Goal: Information Seeking & Learning: Learn about a topic

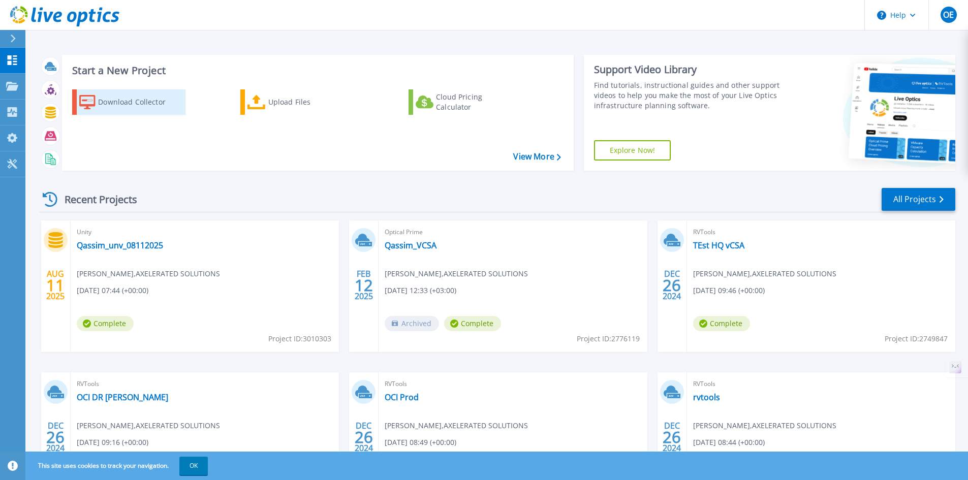
click at [148, 102] on div "Download Collector" at bounding box center [138, 102] width 81 height 20
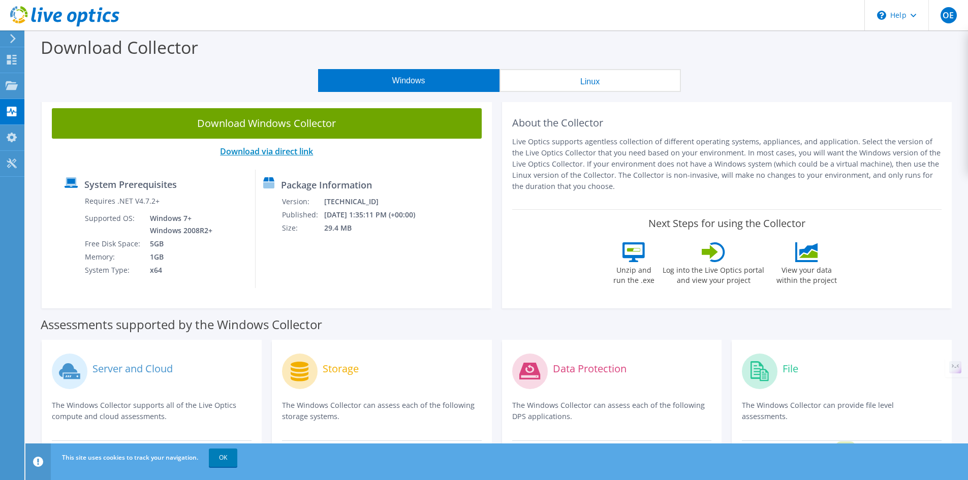
click at [288, 149] on link "Download via direct link" at bounding box center [266, 151] width 93 height 11
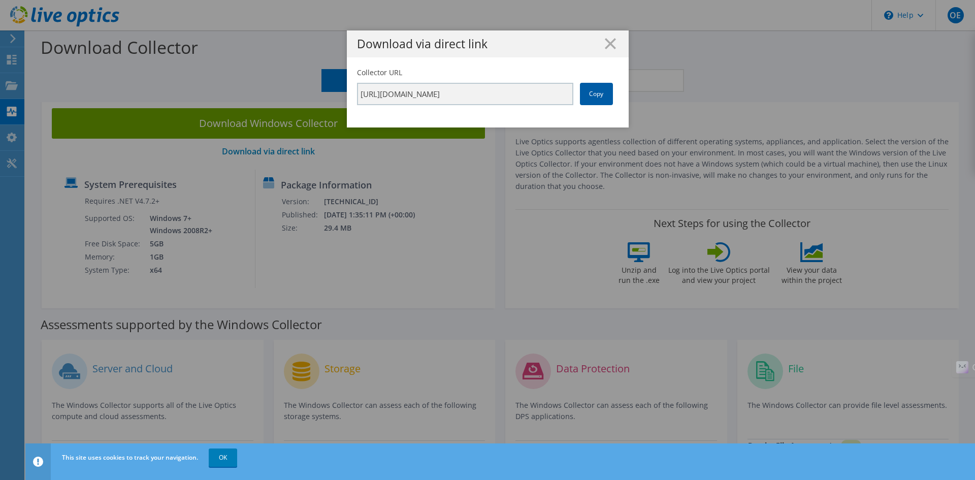
click at [592, 94] on link "Copy" at bounding box center [596, 94] width 33 height 22
click at [605, 42] on icon at bounding box center [610, 43] width 11 height 11
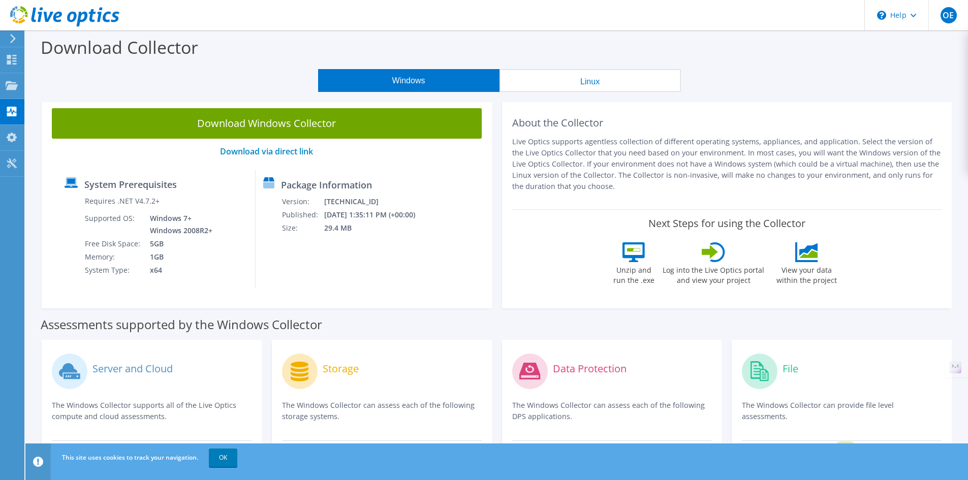
click at [589, 81] on button "Linux" at bounding box center [589, 80] width 181 height 23
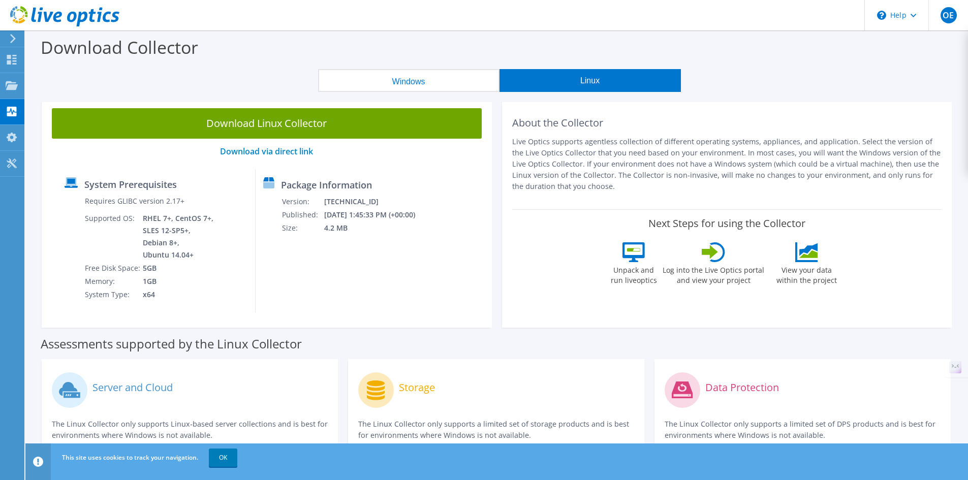
click at [414, 89] on button "Windows" at bounding box center [408, 80] width 181 height 23
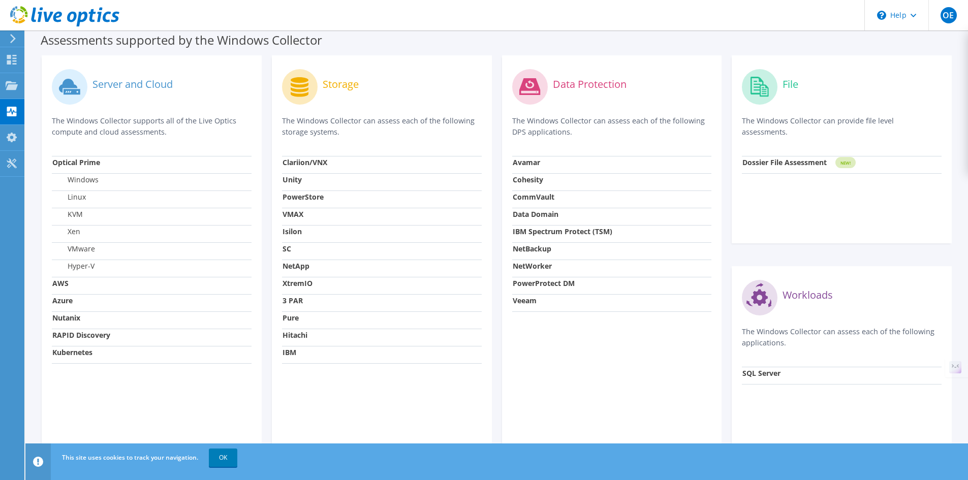
scroll to position [310, 0]
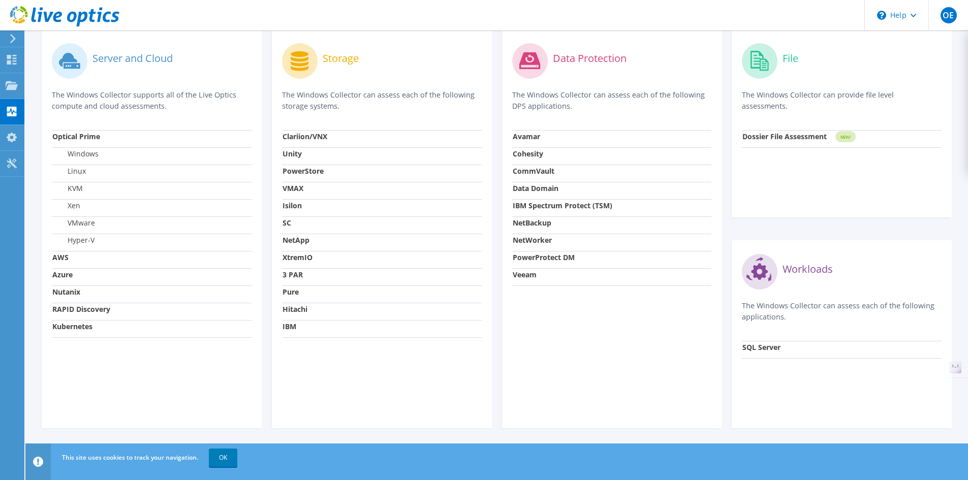
click at [296, 279] on strong "3 PAR" at bounding box center [292, 275] width 20 height 10
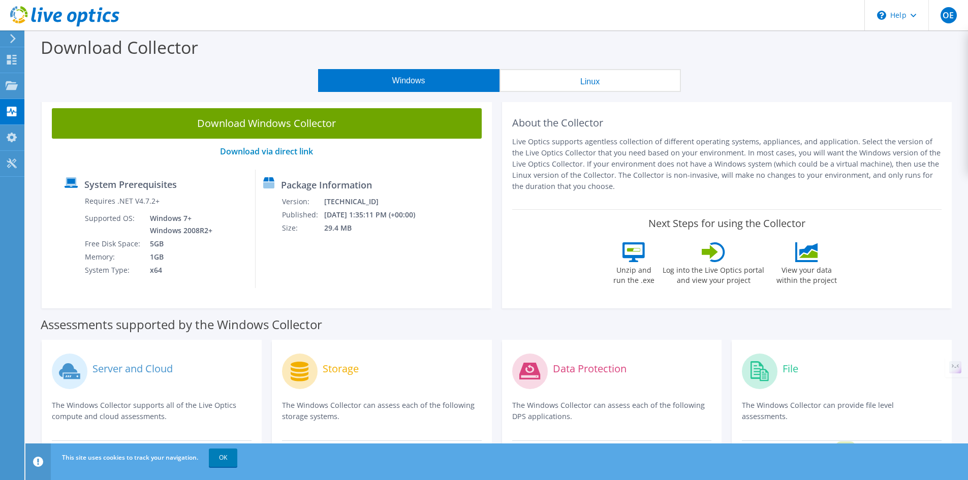
scroll to position [310, 0]
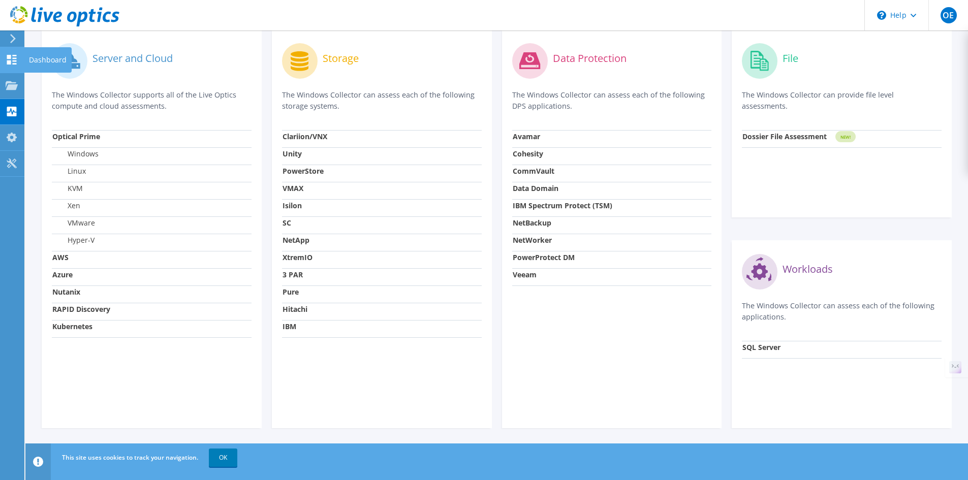
click at [11, 56] on use at bounding box center [12, 60] width 10 height 10
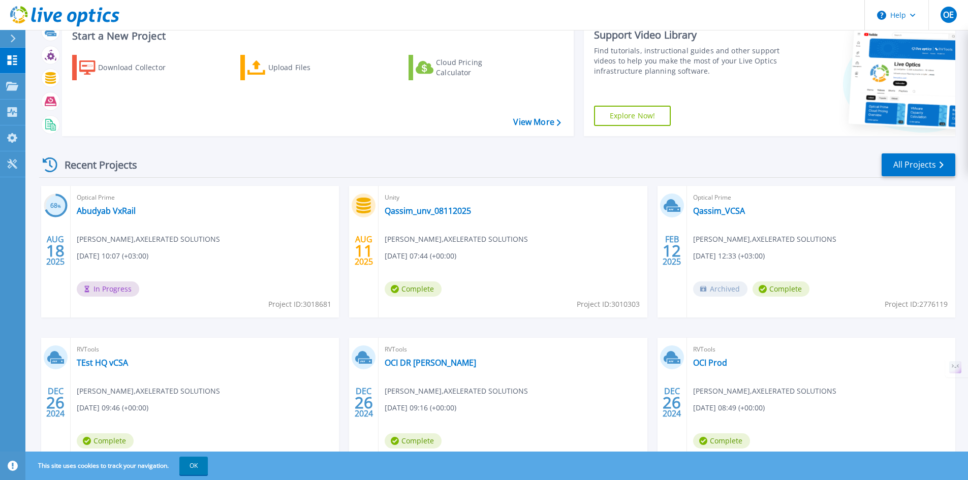
scroll to position [83, 0]
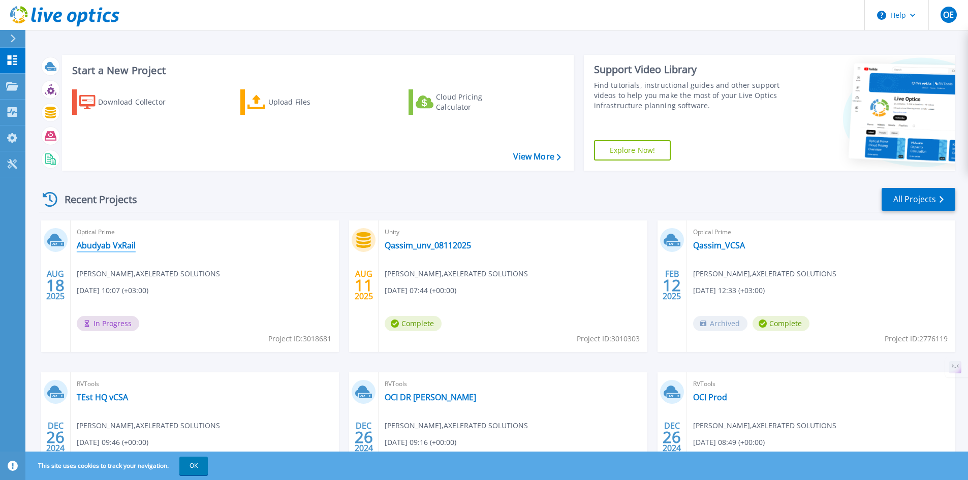
click at [112, 250] on link "Abudyab VxRail" at bounding box center [106, 245] width 59 height 10
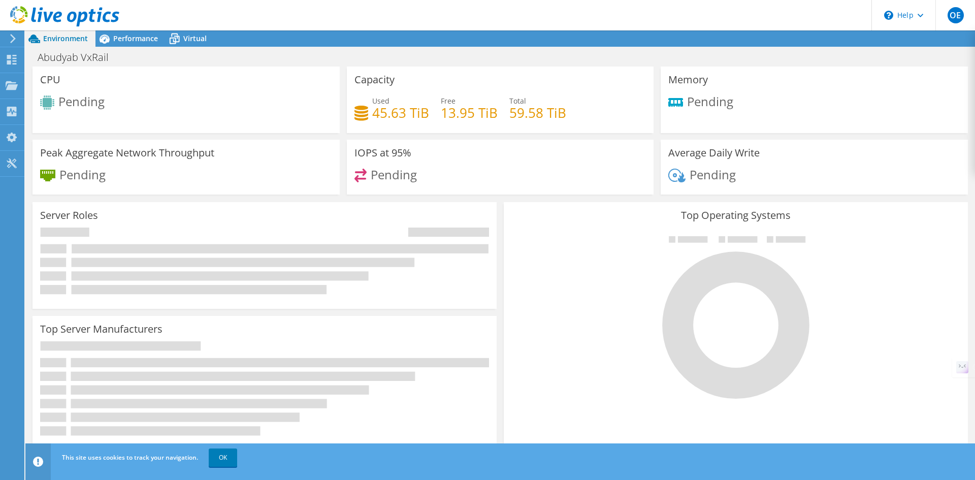
click at [15, 41] on icon at bounding box center [13, 38] width 8 height 9
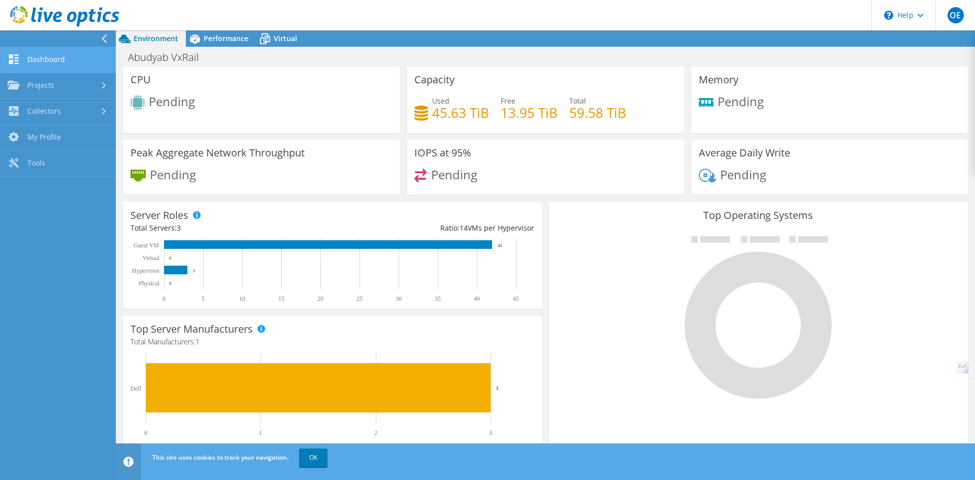
click at [58, 56] on link "Dashboard" at bounding box center [58, 60] width 116 height 26
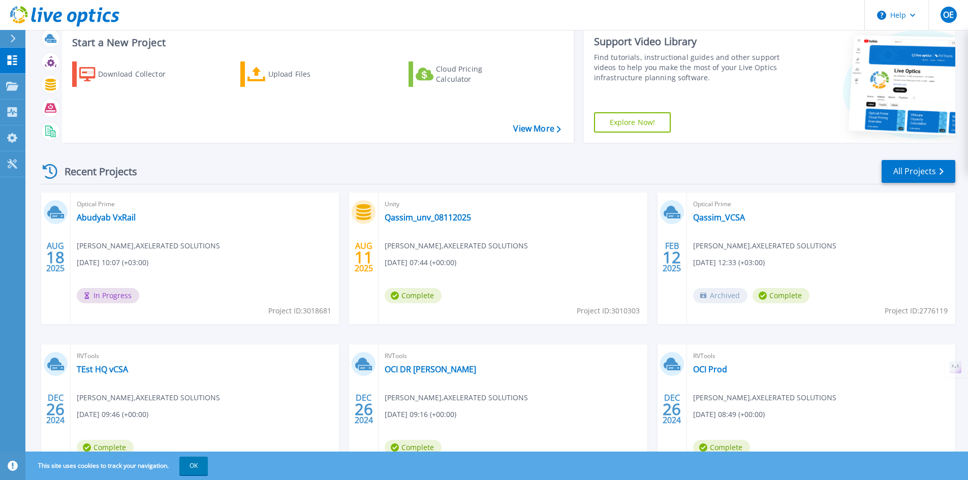
scroll to position [83, 0]
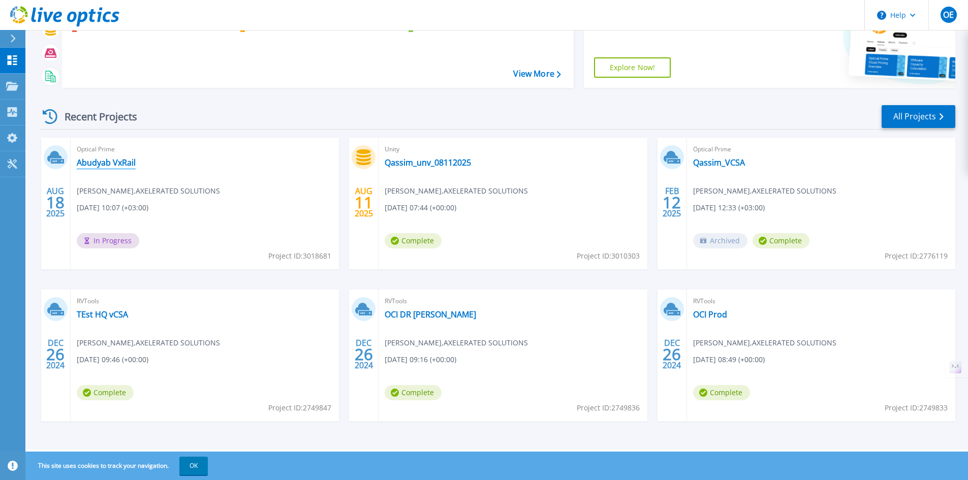
click at [91, 161] on link "Abudyab VxRail" at bounding box center [106, 162] width 59 height 10
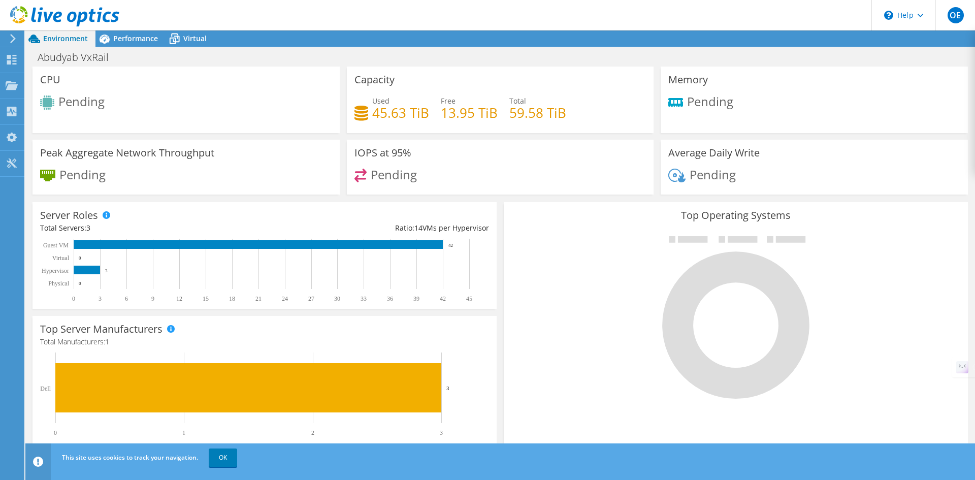
scroll to position [233, 0]
click at [228, 459] on link "OK" at bounding box center [223, 458] width 28 height 18
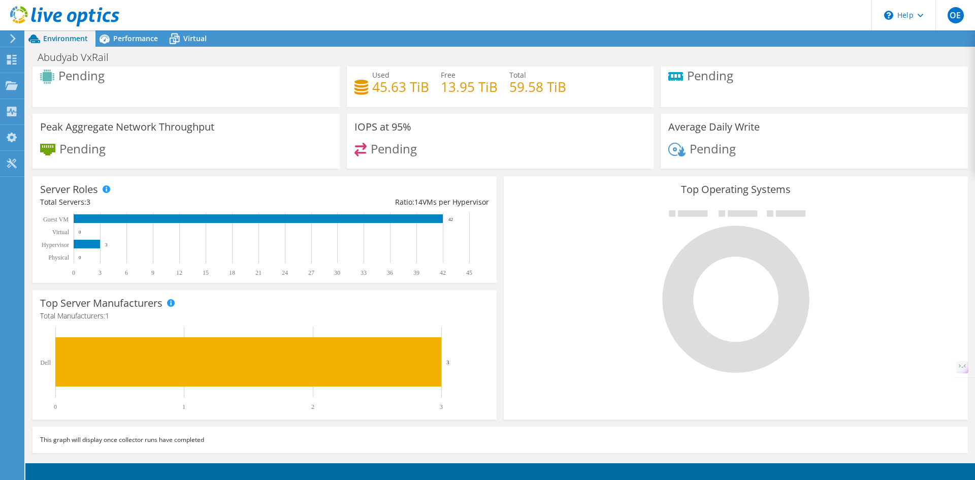
scroll to position [0, 0]
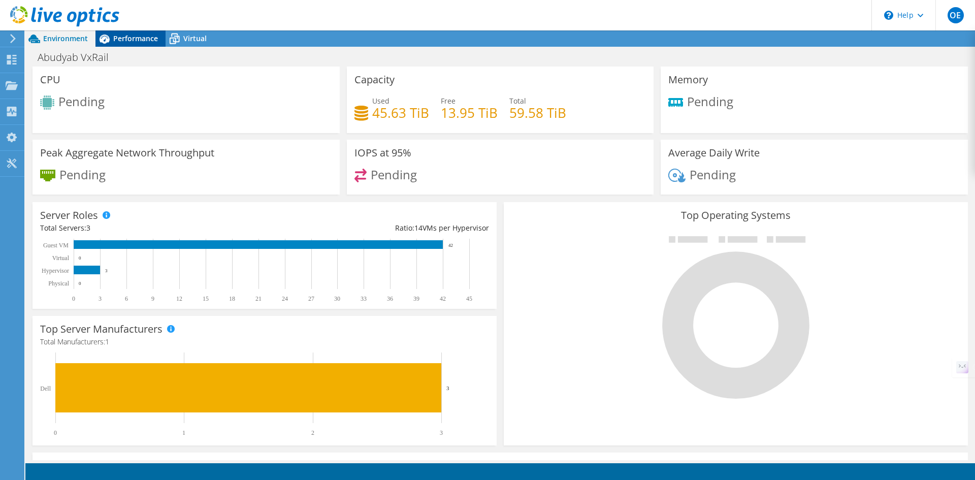
click at [142, 39] on span "Performance" at bounding box center [135, 39] width 45 height 10
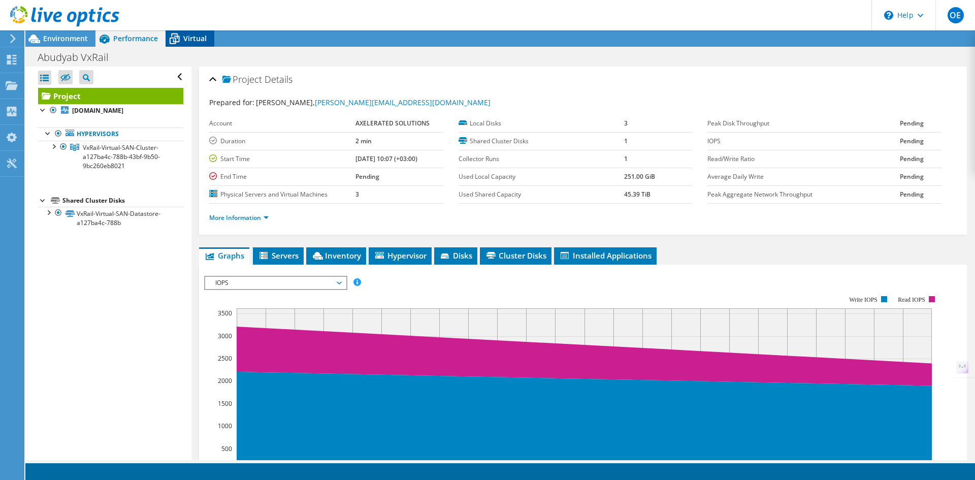
click at [179, 38] on icon at bounding box center [175, 39] width 18 height 18
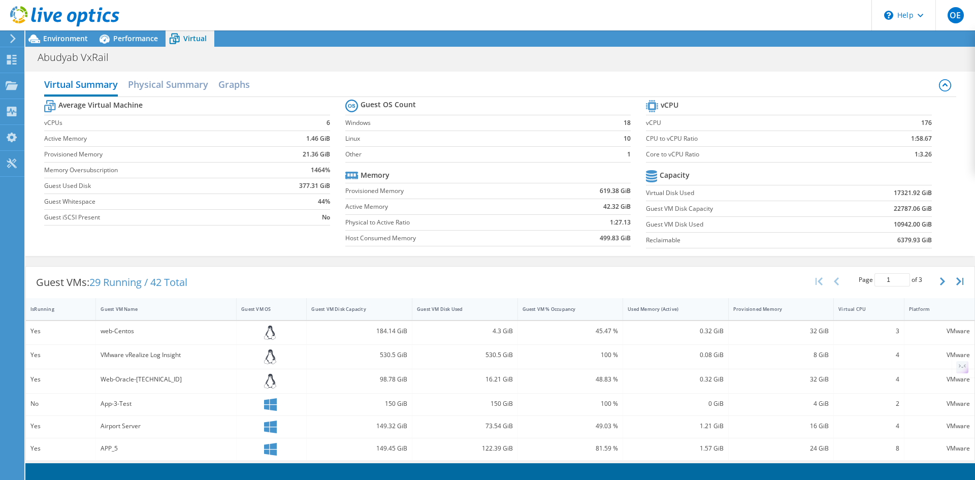
scroll to position [233, 0]
click at [431, 268] on div "Guest VMs: 29 Running / 42 Total Page 1 of 3 5 rows 10 rows 20 rows 25 rows 50 …" at bounding box center [500, 282] width 949 height 31
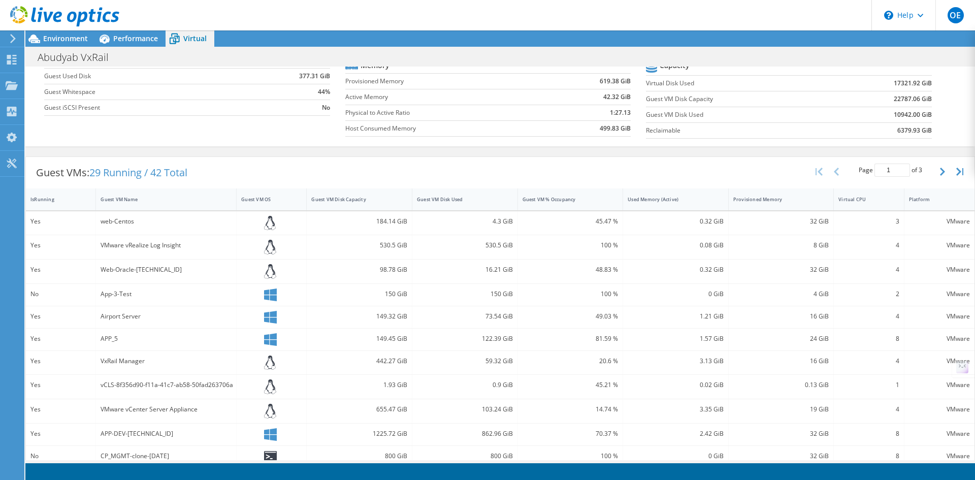
scroll to position [0, 0]
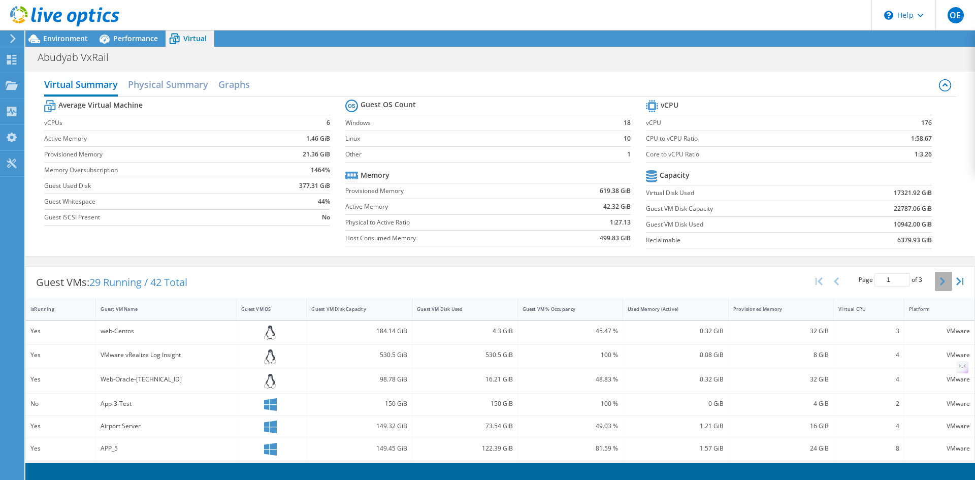
click at [940, 285] on button "button" at bounding box center [943, 281] width 17 height 19
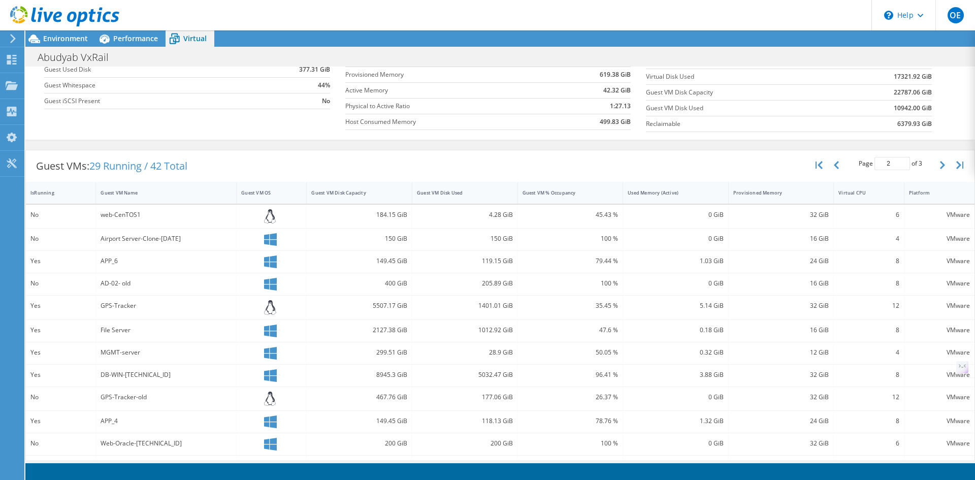
scroll to position [208, 0]
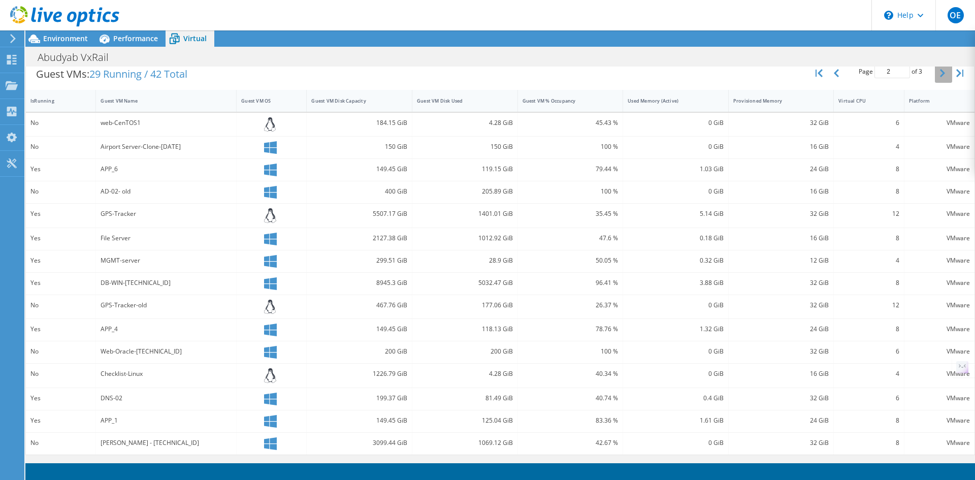
click at [940, 72] on icon "button" at bounding box center [942, 73] width 5 height 8
type input "3"
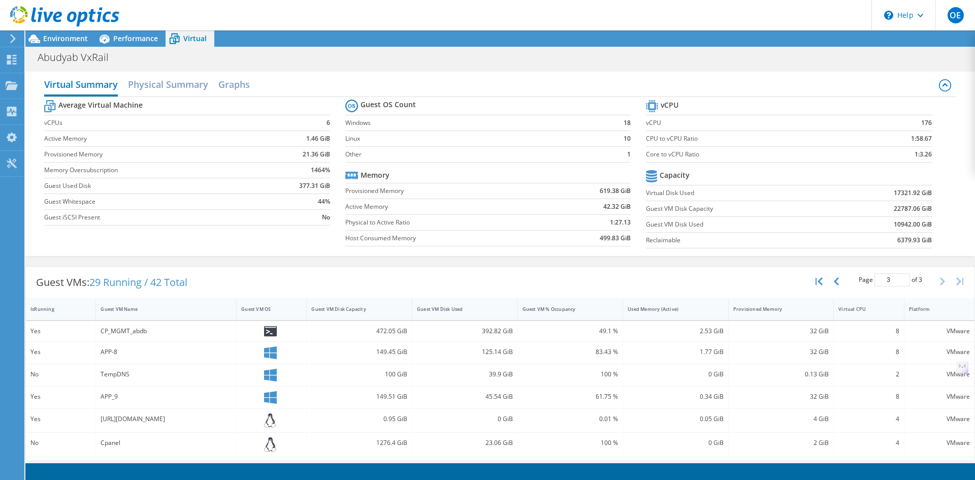
scroll to position [0, 0]
click at [943, 85] on icon at bounding box center [945, 84] width 5 height 3
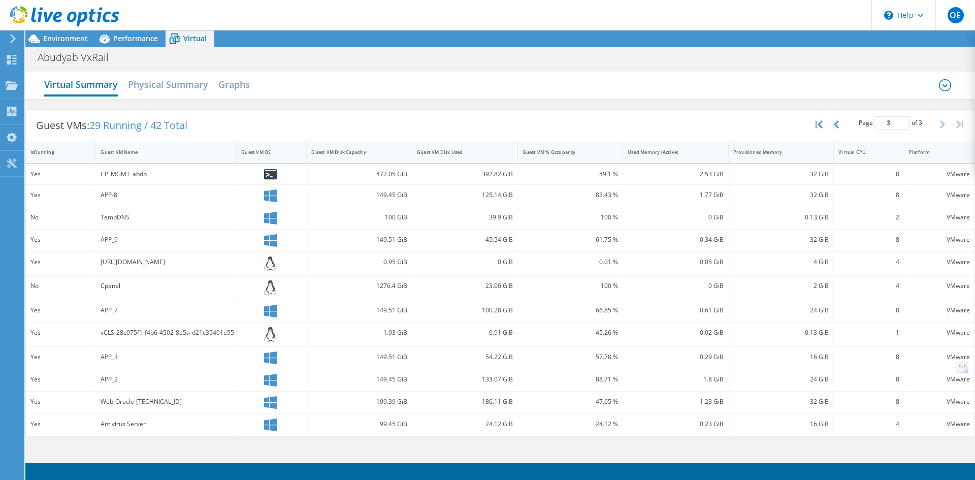
click at [944, 85] on icon at bounding box center [945, 85] width 5 height 3
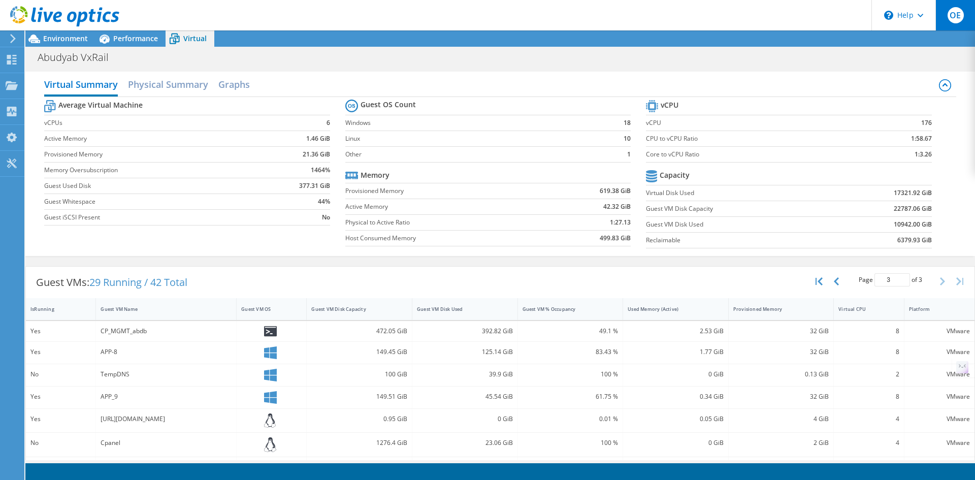
click at [956, 20] on span "OE" at bounding box center [956, 15] width 16 height 16
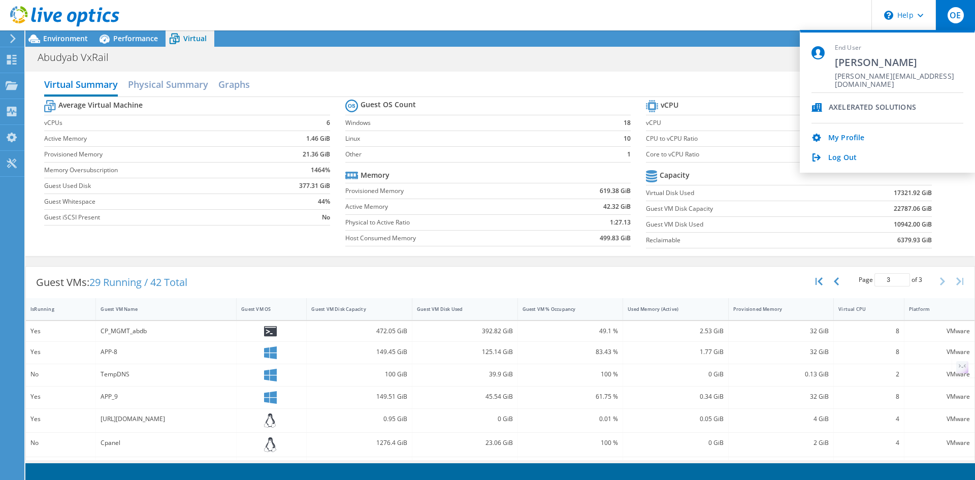
click at [651, 75] on div "Virtual Summary Physical Summary Graphs" at bounding box center [500, 85] width 912 height 23
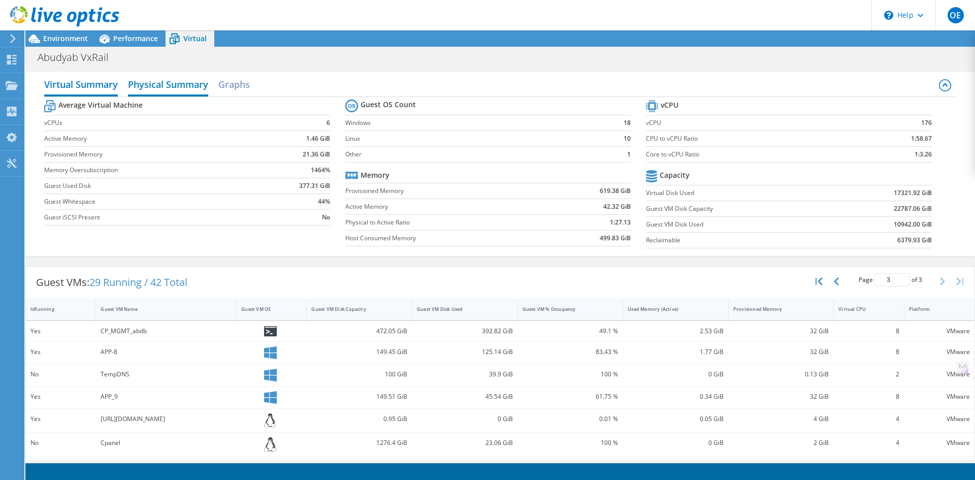
click at [160, 85] on h2 "Physical Summary" at bounding box center [168, 85] width 80 height 22
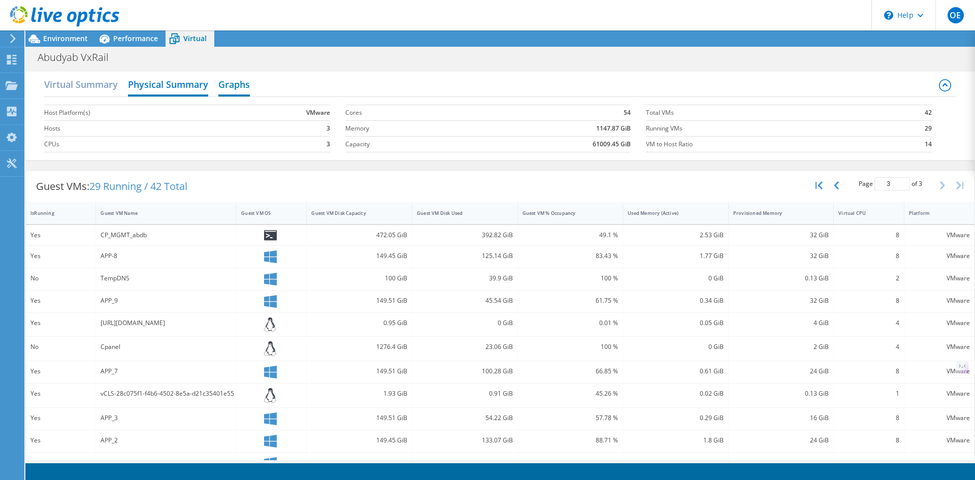
click at [235, 83] on h2 "Graphs" at bounding box center [233, 85] width 31 height 22
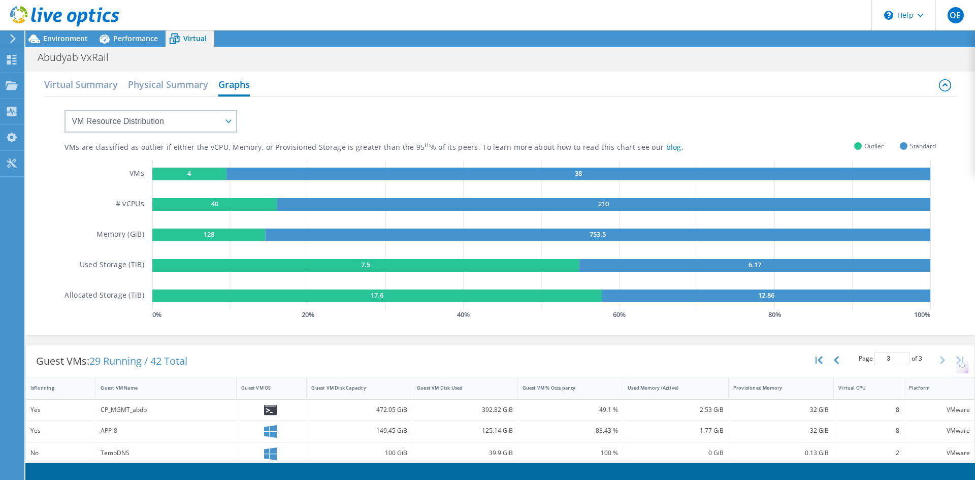
scroll to position [80, 0]
click at [192, 128] on select "VM Resource Distribution Provisioning Contrast Over Provisioning" at bounding box center [151, 121] width 173 height 23
select select "Provisioning Contrast"
click at [65, 110] on select "VM Resource Distribution Provisioning Contrast Over Provisioning" at bounding box center [151, 121] width 173 height 23
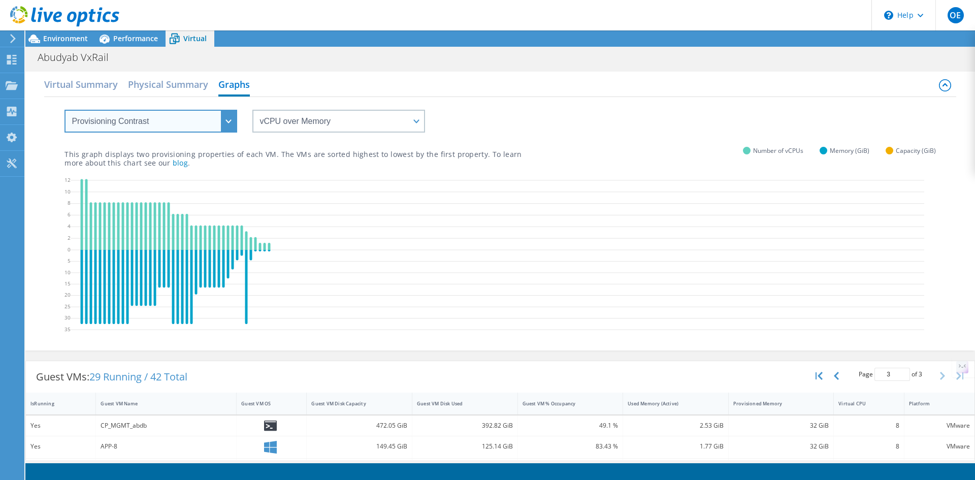
scroll to position [233, 0]
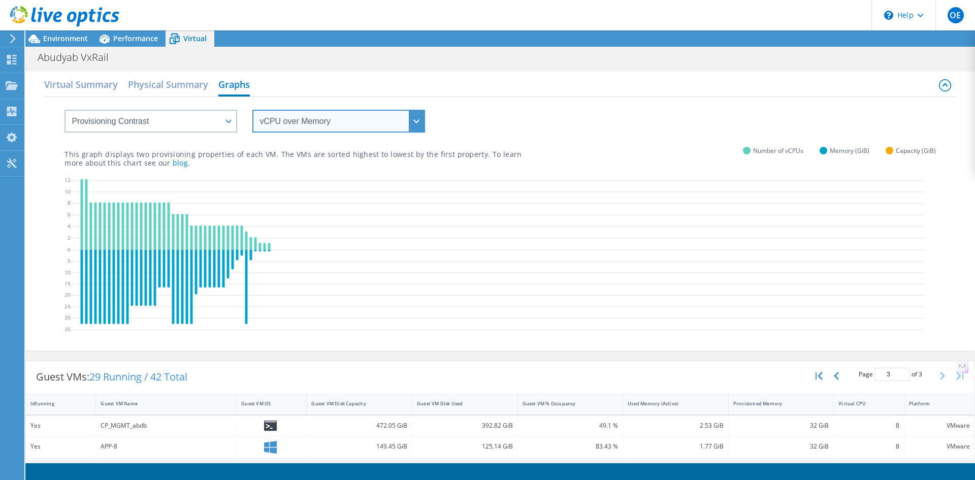
click at [337, 119] on select "vCPU over Memory vCPU over Capacity Memory over vCPU Memory over Capacity Capac…" at bounding box center [338, 121] width 173 height 23
select select "Capacity over Memory"
click at [252, 110] on select "vCPU over Memory vCPU over Capacity Memory over vCPU Memory over Capacity Capac…" at bounding box center [338, 121] width 173 height 23
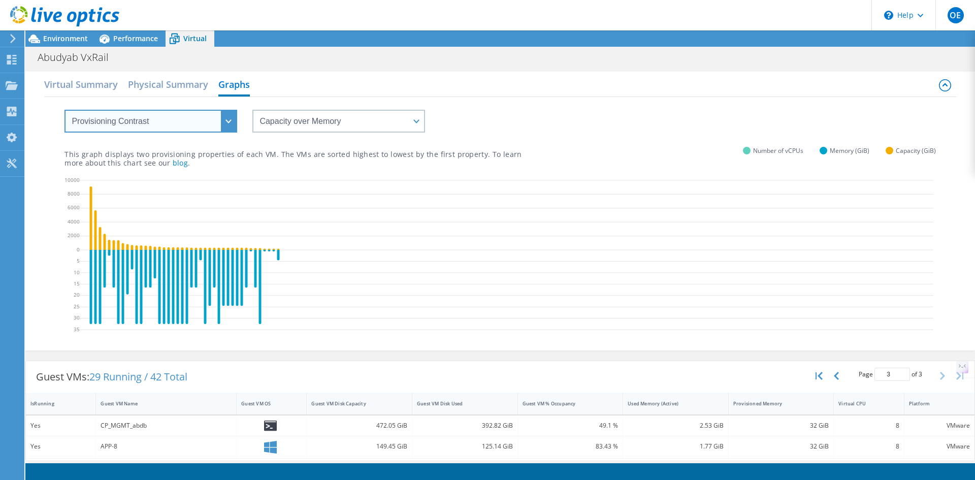
click at [207, 126] on select "VM Resource Distribution Provisioning Contrast Over Provisioning" at bounding box center [151, 121] width 173 height 23
select select "Over Provisioning"
click at [65, 110] on select "VM Resource Distribution Provisioning Contrast Over Provisioning" at bounding box center [151, 121] width 173 height 23
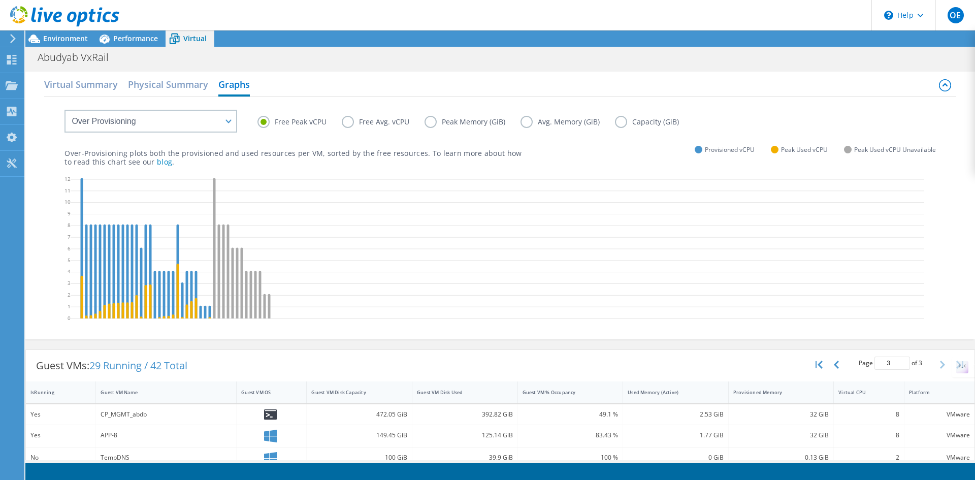
click at [362, 120] on label "Free Avg. vCPU" at bounding box center [383, 122] width 83 height 12
click at [0, 0] on input "Free Avg. vCPU" at bounding box center [0, 0] width 0 height 0
click at [455, 119] on label "Peak Memory (GiB)" at bounding box center [473, 122] width 96 height 12
click at [0, 0] on input "Peak Memory (GiB)" at bounding box center [0, 0] width 0 height 0
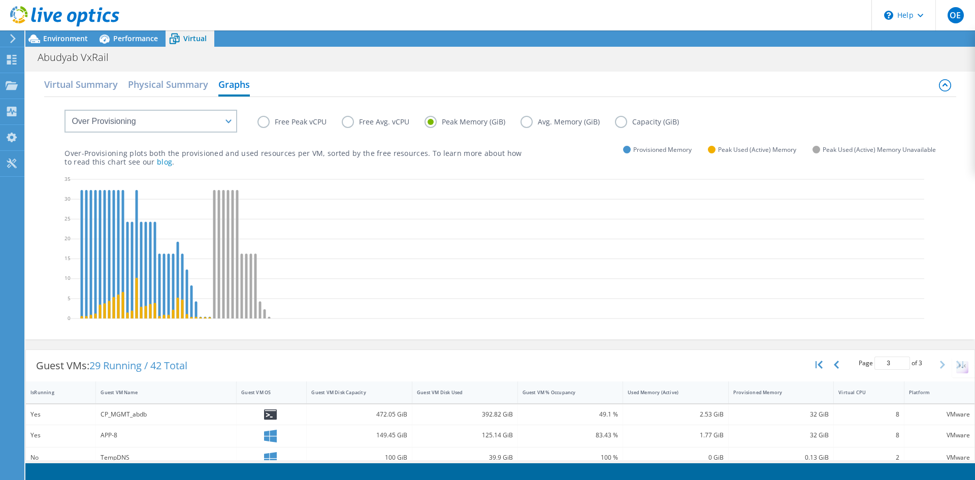
click at [516, 121] on label "Peak Memory (GiB)" at bounding box center [473, 122] width 96 height 12
click at [0, 0] on input "Peak Memory (GiB)" at bounding box center [0, 0] width 0 height 0
click at [530, 123] on label "Avg. Memory (GiB)" at bounding box center [568, 122] width 94 height 12
click at [0, 0] on input "Avg. Memory (GiB)" at bounding box center [0, 0] width 0 height 0
click at [599, 117] on label "Avg. Memory (GiB)" at bounding box center [568, 122] width 94 height 12
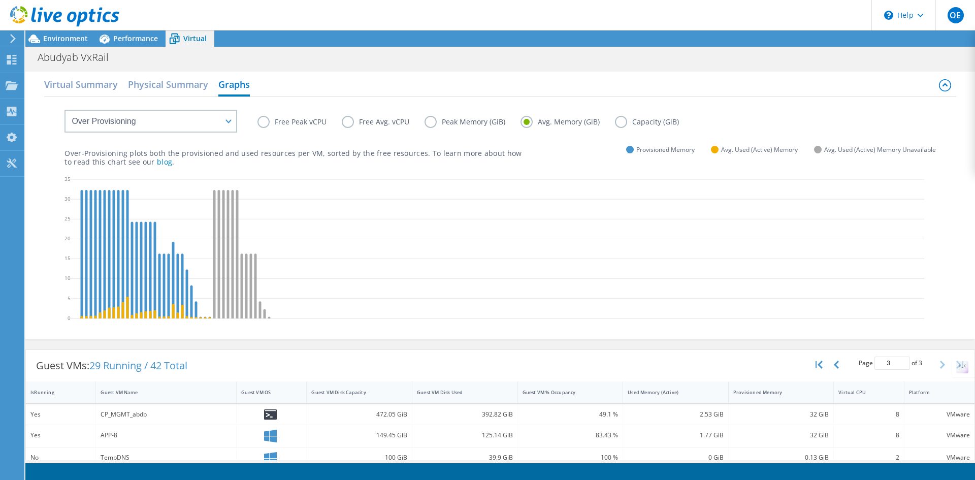
click at [0, 0] on input "Avg. Memory (GiB)" at bounding box center [0, 0] width 0 height 0
click at [167, 91] on h2 "Physical Summary" at bounding box center [168, 85] width 80 height 22
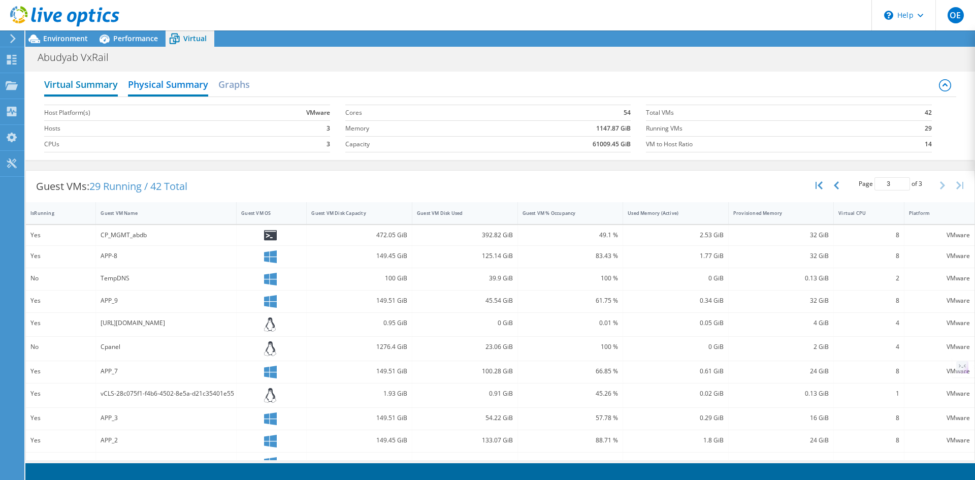
click at [95, 92] on h2 "Virtual Summary" at bounding box center [81, 85] width 74 height 22
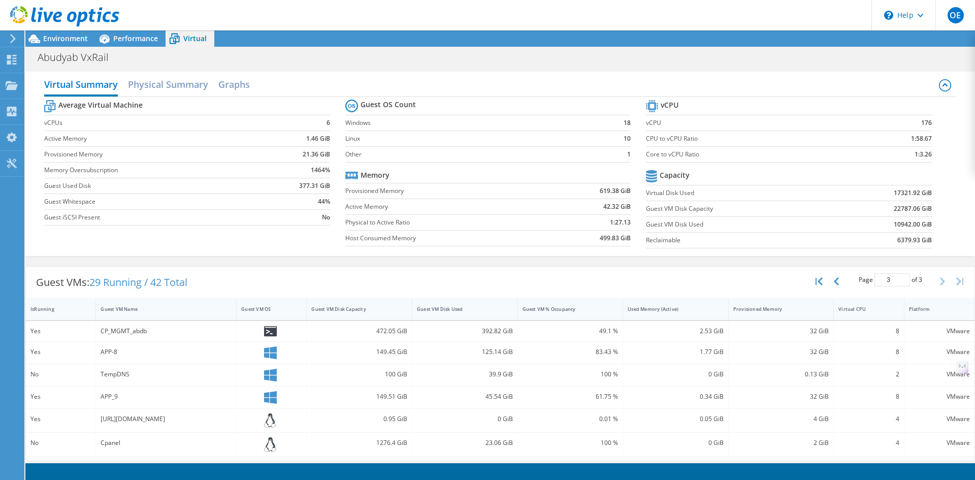
scroll to position [0, 0]
